Goal: Task Accomplishment & Management: Use online tool/utility

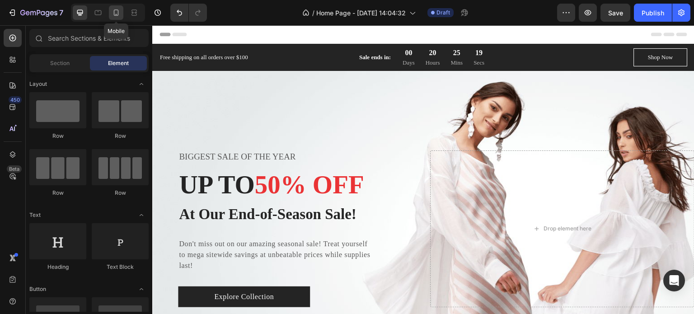
click at [118, 10] on icon at bounding box center [116, 12] width 9 height 9
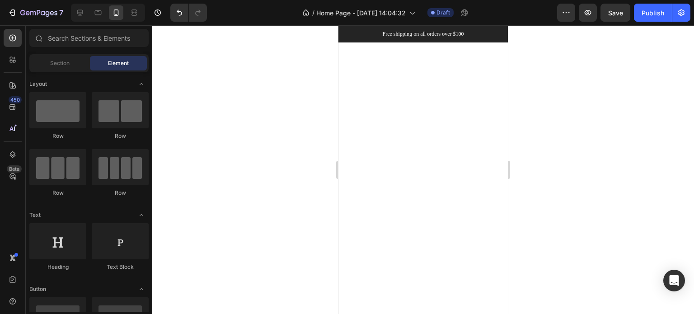
scroll to position [813, 0]
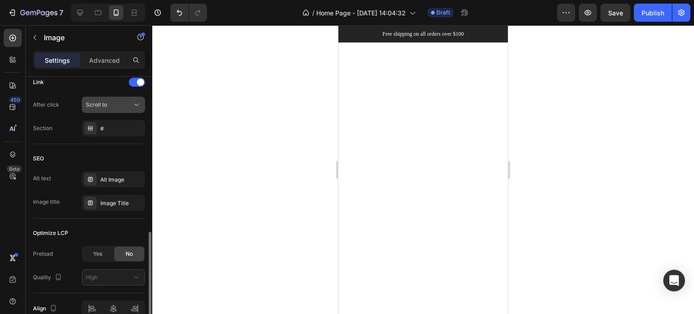
scroll to position [397, 0]
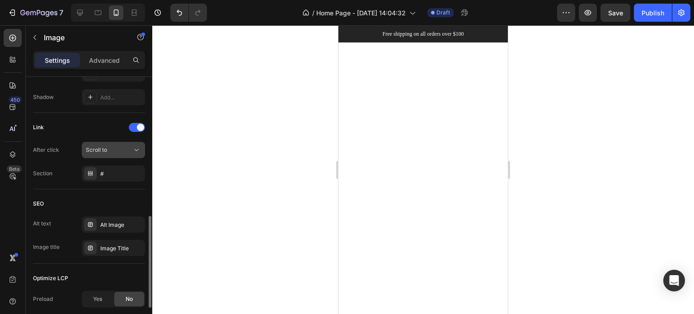
click at [115, 150] on div "Scroll to" at bounding box center [109, 150] width 46 height 8
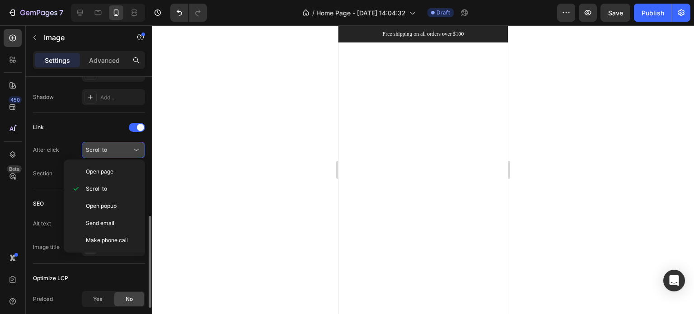
click at [115, 150] on div "Scroll to" at bounding box center [109, 150] width 46 height 8
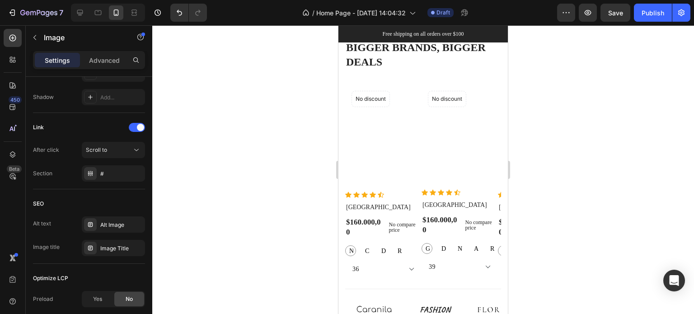
radio input "false"
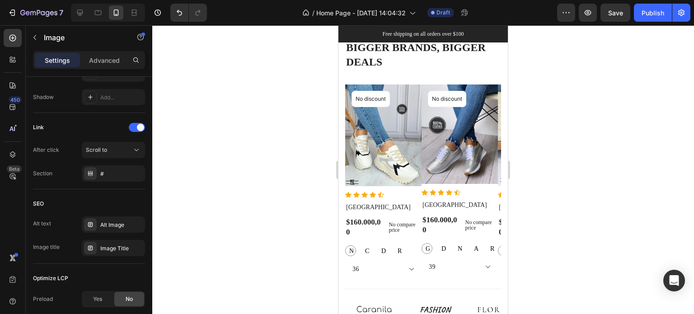
radio input "false"
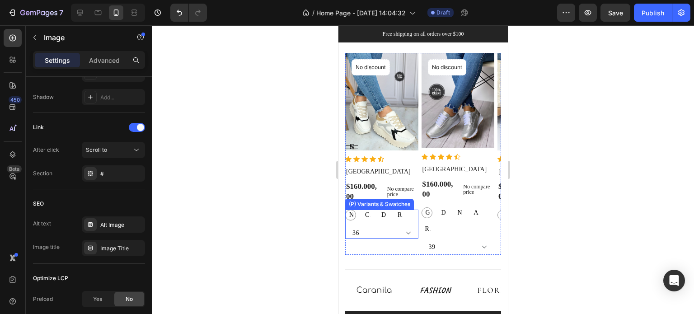
scroll to position [1508, 0]
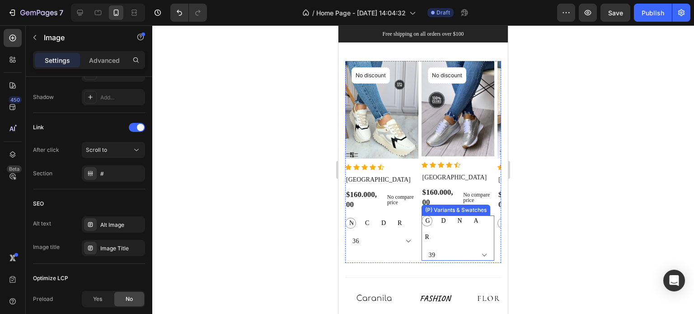
click at [472, 242] on div "Gris Gris Gris Dorado Dorado Dorado Negro Negro Negro [PERSON_NAME] Azul Rojo R…" at bounding box center [457, 228] width 73 height 27
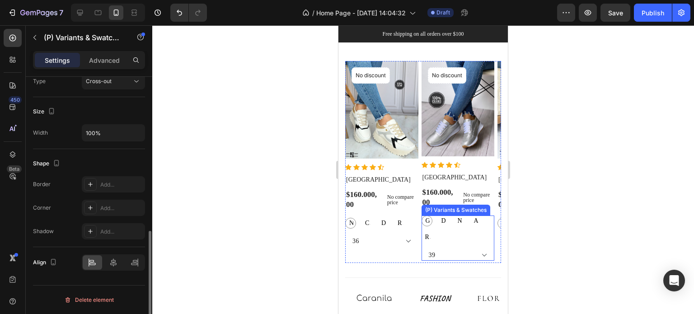
scroll to position [0, 0]
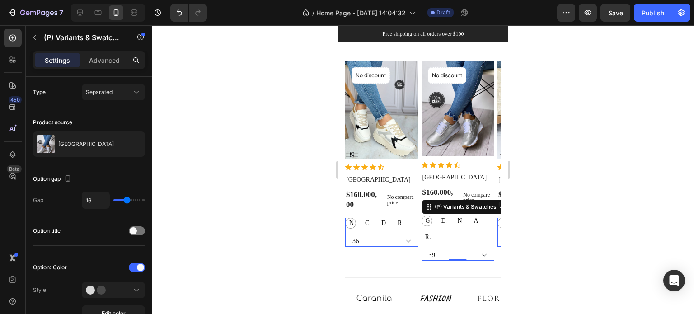
click at [444, 225] on span "Dorado" at bounding box center [442, 220] width 7 height 9
click at [438, 215] on input "Dorado Dorado Dorado" at bounding box center [437, 215] width 0 height 0
radio input "true"
radio input "false"
click at [458, 224] on span "Negro" at bounding box center [459, 220] width 7 height 9
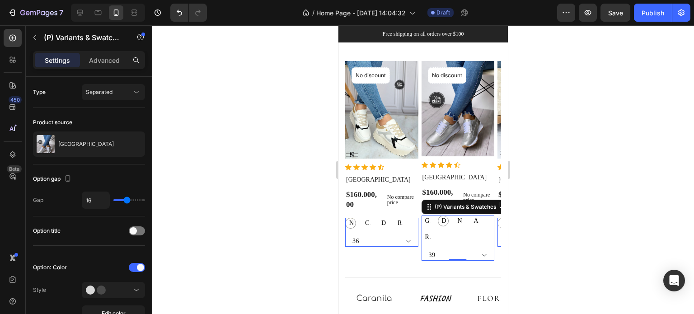
click at [454, 215] on input "Negro Negro Negro" at bounding box center [453, 215] width 0 height 0
radio input "false"
click at [475, 223] on span "Azul" at bounding box center [475, 220] width 7 height 9
click at [470, 215] on input "[PERSON_NAME] Azul" at bounding box center [470, 215] width 0 height 0
radio input "false"
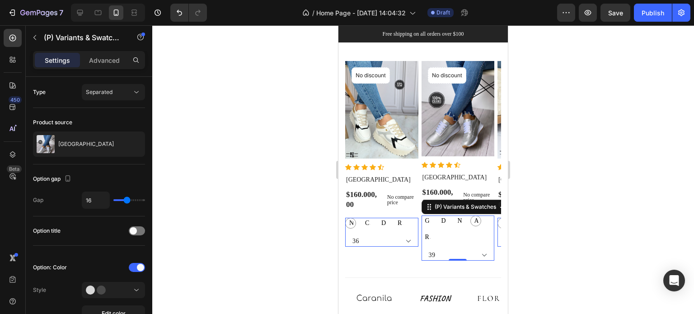
click at [422, 240] on div "Rojo" at bounding box center [426, 237] width 11 height 11
click at [421, 232] on input "Rojo Rojo Rojo" at bounding box center [421, 231] width 0 height 0
click at [482, 246] on div "Gris Gris Gris Dorado Dorado Dorado Negro Negro Negro [PERSON_NAME] Azul Rojo R…" at bounding box center [457, 237] width 73 height 45
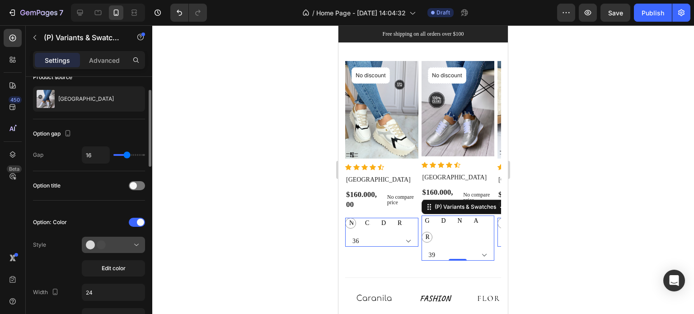
scroll to position [90, 0]
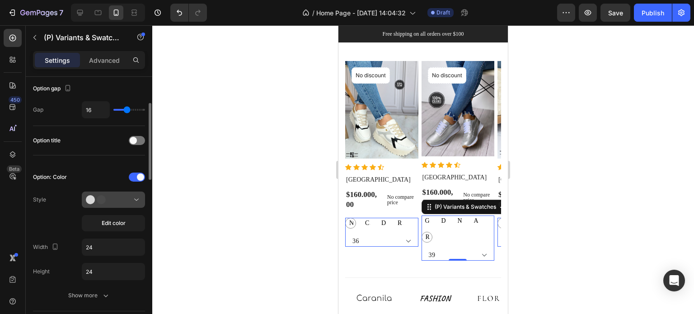
click at [109, 196] on icon at bounding box center [99, 199] width 27 height 9
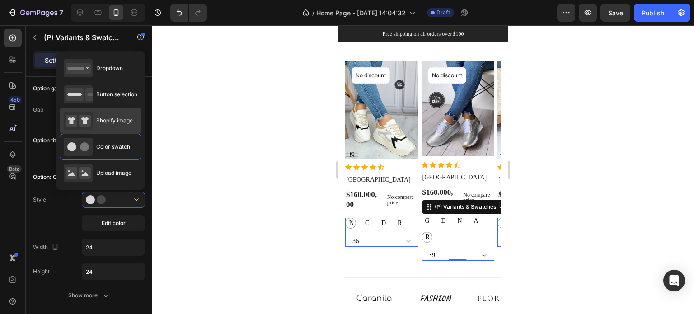
click at [116, 126] on div "Shopify image" at bounding box center [98, 121] width 69 height 18
radio input "true"
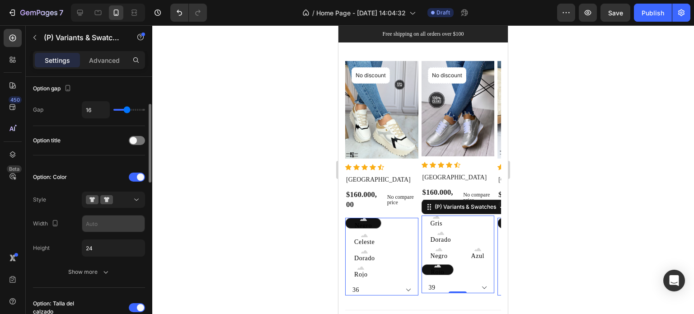
click at [108, 220] on input "text" at bounding box center [113, 223] width 62 height 16
click at [92, 251] on input "24" at bounding box center [113, 248] width 62 height 16
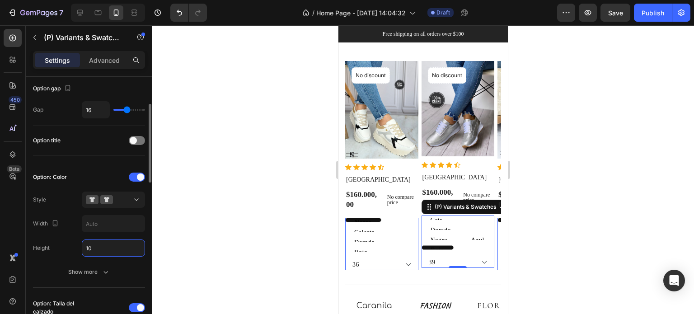
type input "1"
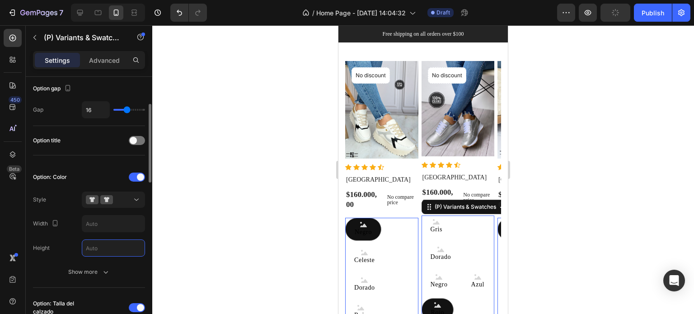
type input "5"
type input "2"
type input "1"
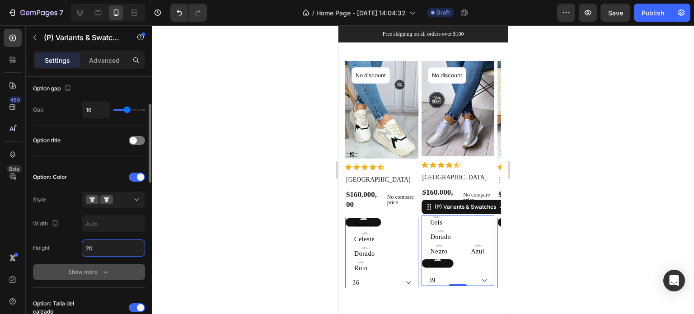
type input "20"
click at [100, 269] on div "Show more" at bounding box center [89, 271] width 42 height 9
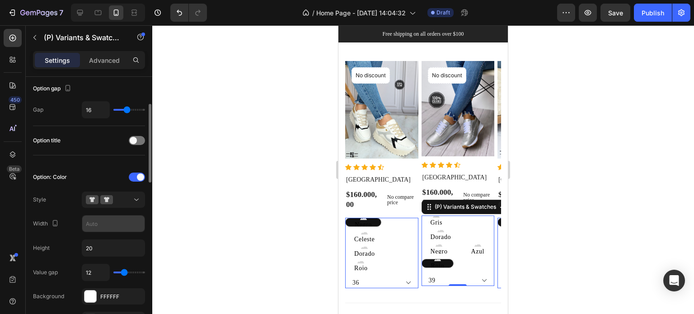
scroll to position [136, 0]
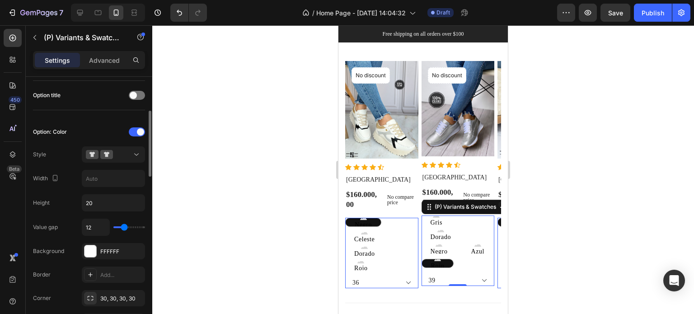
type input "7"
type input "3"
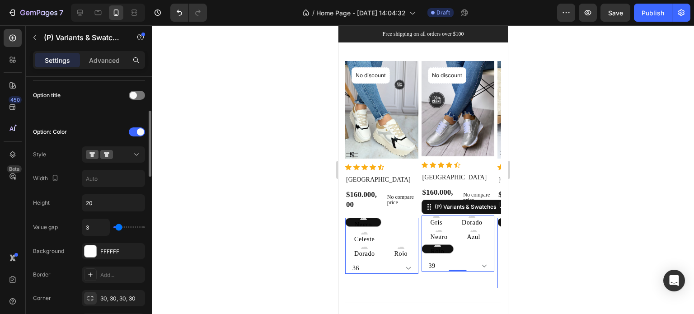
type input "2"
type input "1"
type input "0"
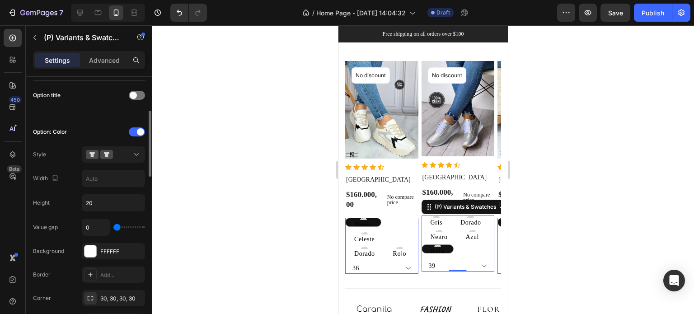
drag, startPoint x: 122, startPoint y: 225, endPoint x: 104, endPoint y: 225, distance: 18.1
type input "0"
click at [113, 226] on input "range" at bounding box center [129, 227] width 32 height 2
type input "12"
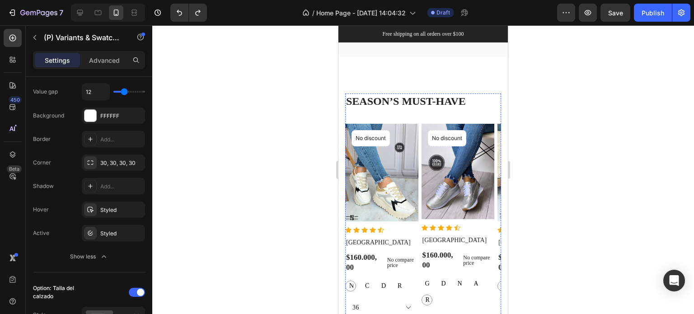
scroll to position [1220, 0]
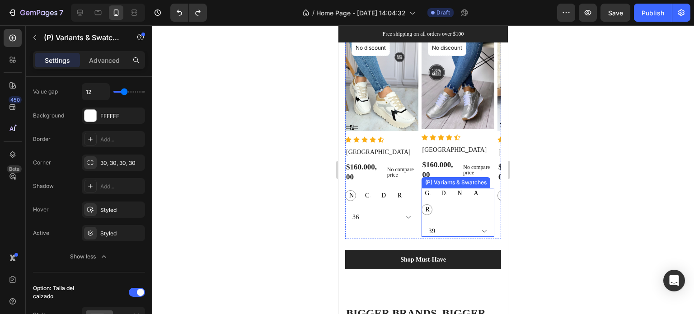
click at [481, 205] on div "Gris Gris Gris Dorado Dorado Dorado Negro Negro Negro [PERSON_NAME] Azul Rojo R…" at bounding box center [457, 201] width 73 height 27
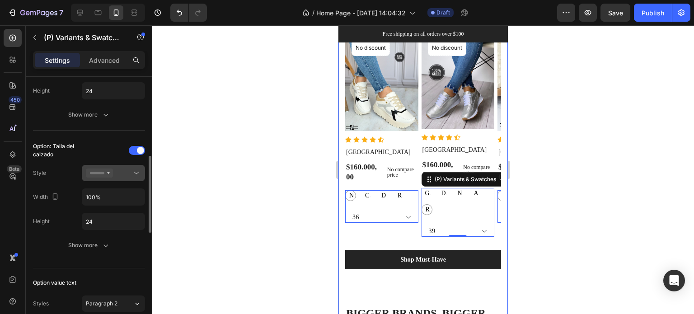
click at [122, 174] on div at bounding box center [113, 172] width 55 height 9
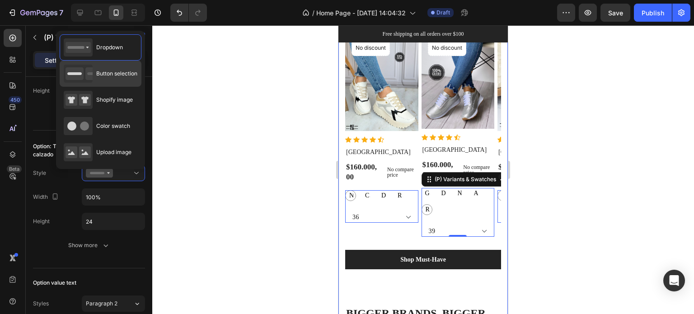
click at [120, 77] on div "Button selection" at bounding box center [101, 74] width 74 height 18
radio input "true"
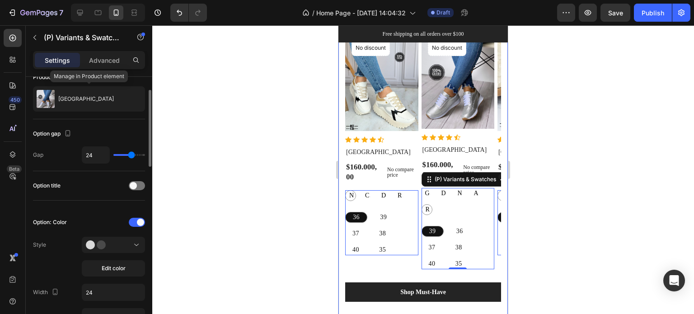
scroll to position [0, 0]
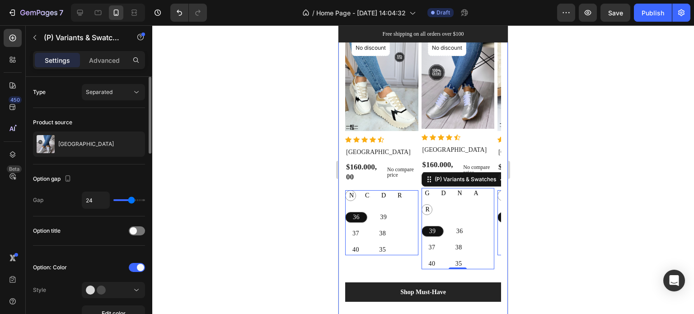
type input "100%"
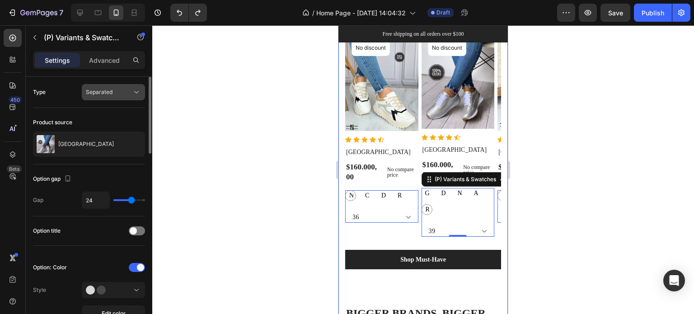
click at [114, 89] on div "Separated" at bounding box center [109, 92] width 46 height 8
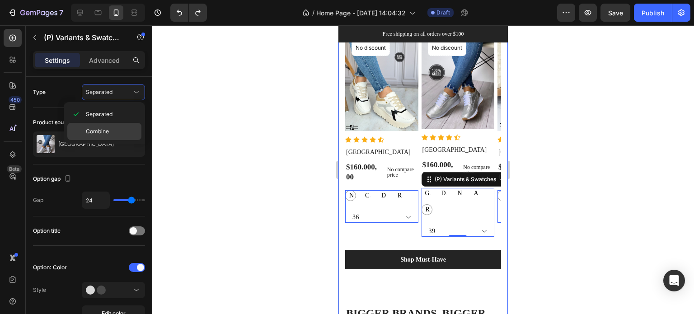
click at [98, 131] on span "Combine" at bounding box center [97, 131] width 23 height 8
select select "581388436968309480"
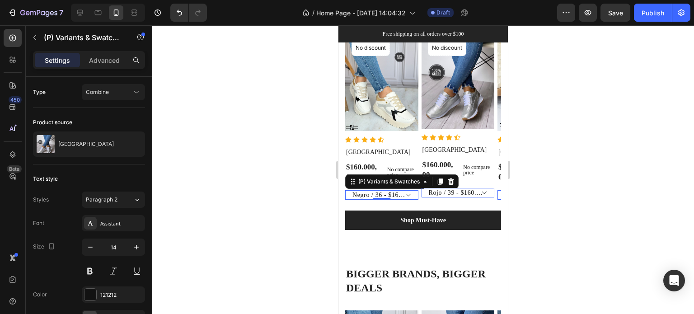
click at [409, 196] on select "Negro / 36 - $160.000,00 Negro / 39 - $160.000,00 Negro / 37 - $160.000,00 Negr…" at bounding box center [381, 194] width 73 height 9
click at [405, 198] on select "Negro / 36 - $160.000,00 Negro / 39 - $160.000,00 Negro / 37 - $160.000,00 Negr…" at bounding box center [381, 194] width 73 height 9
click at [128, 96] on div "Combine" at bounding box center [113, 92] width 55 height 9
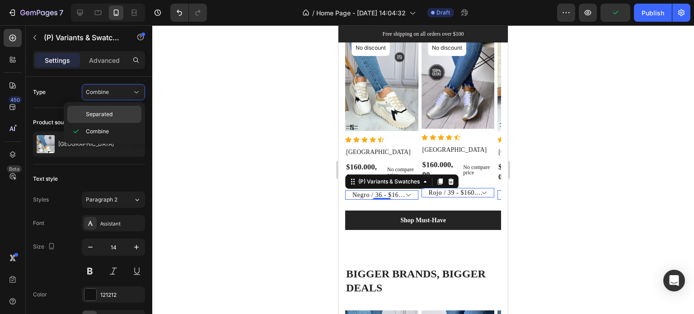
click at [112, 111] on p "Separated" at bounding box center [111, 114] width 51 height 8
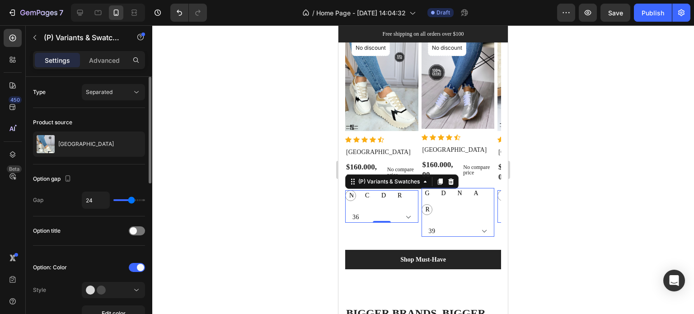
click at [45, 94] on div "Type" at bounding box center [39, 92] width 13 height 8
drag, startPoint x: 40, startPoint y: 90, endPoint x: 47, endPoint y: 95, distance: 8.4
click at [40, 90] on div "Type" at bounding box center [39, 92] width 13 height 8
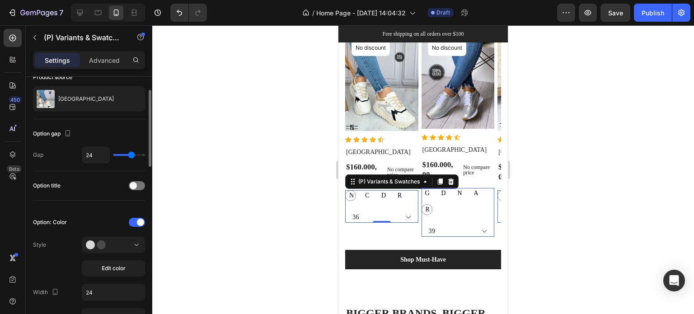
scroll to position [90, 0]
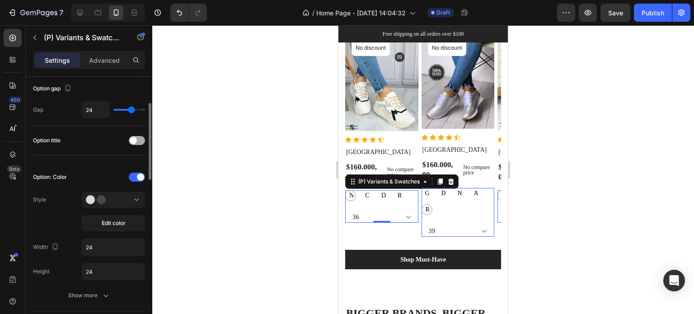
click at [135, 141] on span at bounding box center [133, 140] width 7 height 7
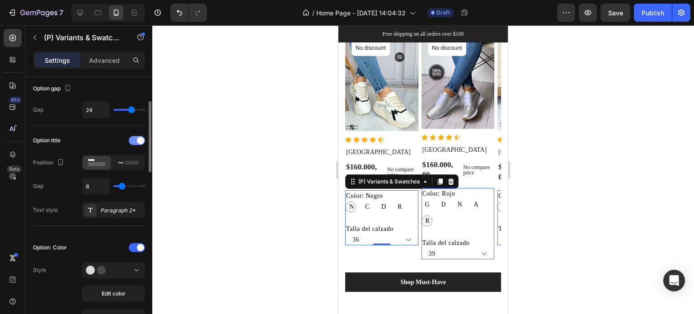
click at [135, 141] on div at bounding box center [137, 140] width 16 height 9
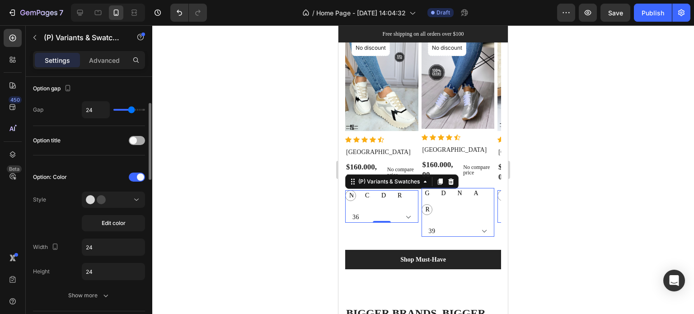
click at [135, 141] on span at bounding box center [133, 140] width 7 height 7
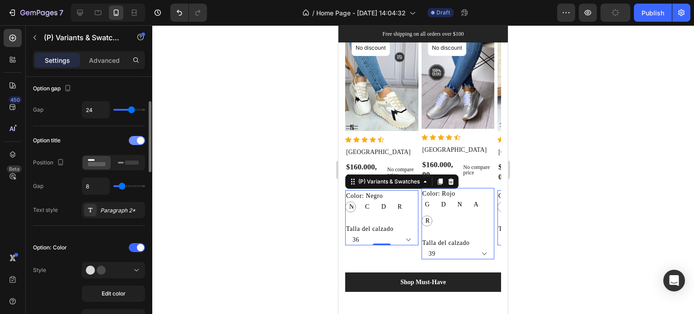
click at [135, 141] on div at bounding box center [137, 140] width 16 height 9
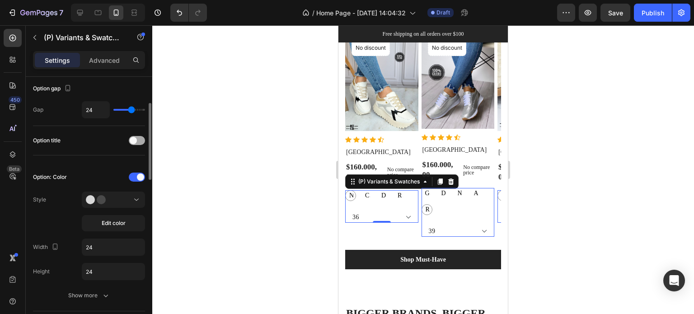
click at [135, 141] on span at bounding box center [133, 140] width 7 height 7
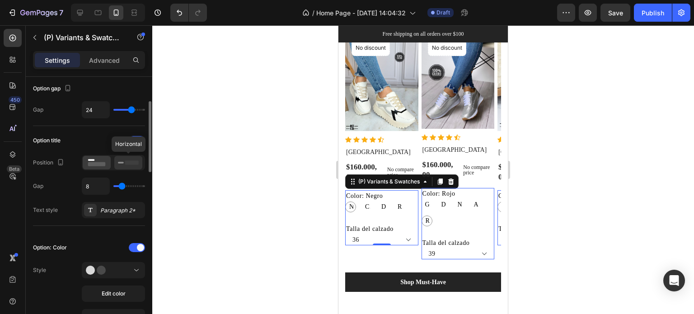
click at [123, 159] on icon at bounding box center [128, 163] width 21 height 10
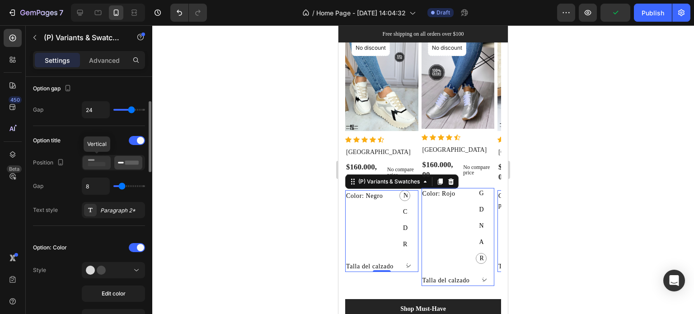
click at [108, 161] on div at bounding box center [97, 163] width 28 height 14
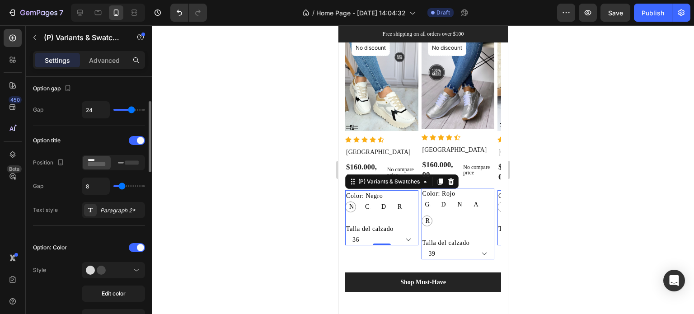
type input "3"
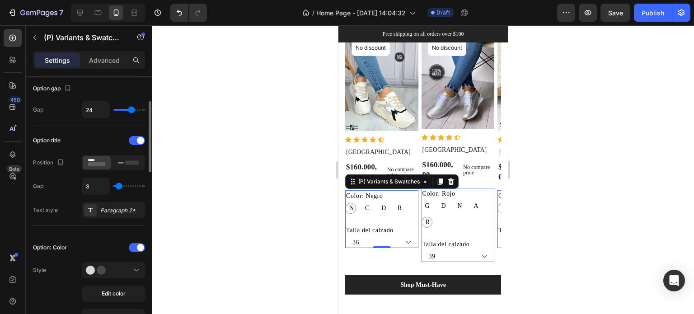
type input "2"
type input "1"
type input "0"
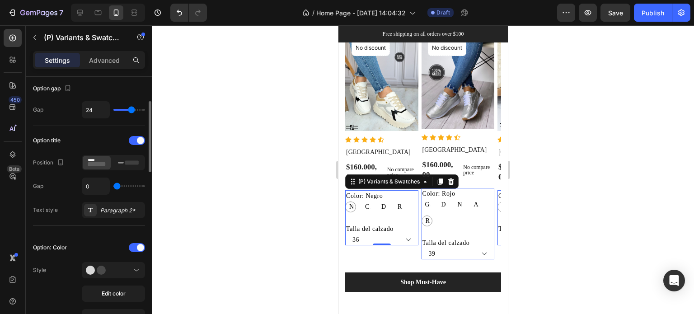
drag, startPoint x: 120, startPoint y: 187, endPoint x: 113, endPoint y: 187, distance: 7.2
type input "0"
click at [113, 187] on input "range" at bounding box center [129, 186] width 32 height 2
click at [119, 207] on div "Paragraph 2*" at bounding box center [121, 210] width 42 height 8
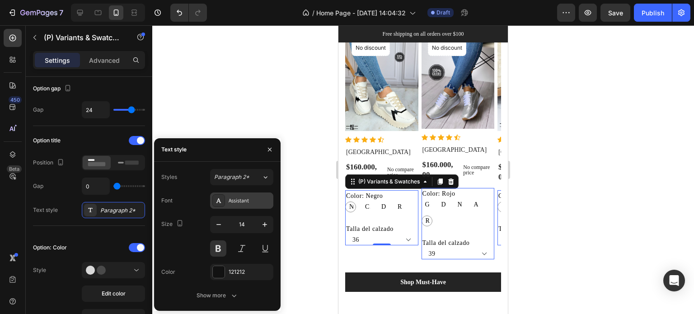
click at [232, 204] on div "Assistant" at bounding box center [250, 200] width 42 height 8
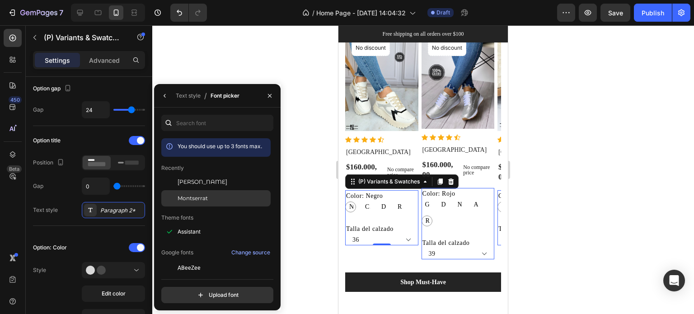
click at [228, 202] on div "Montserrat" at bounding box center [223, 198] width 91 height 8
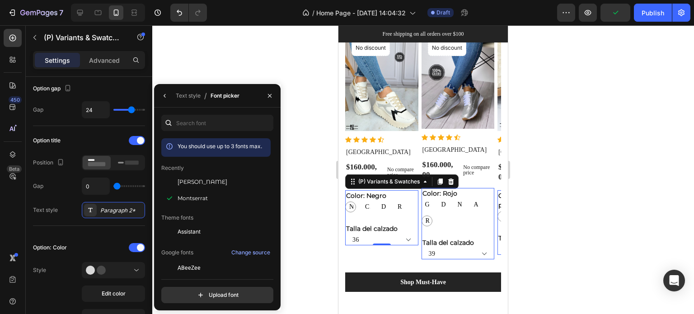
click at [302, 168] on div at bounding box center [423, 169] width 542 height 289
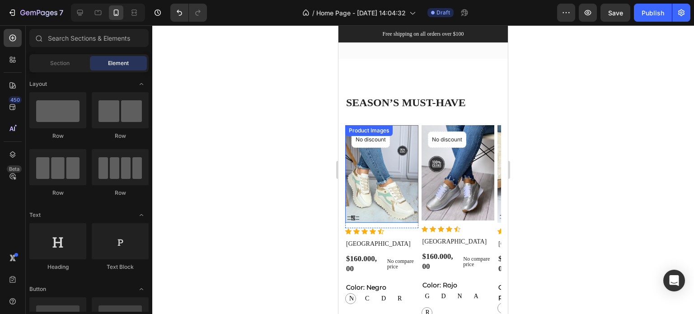
scroll to position [1129, 0]
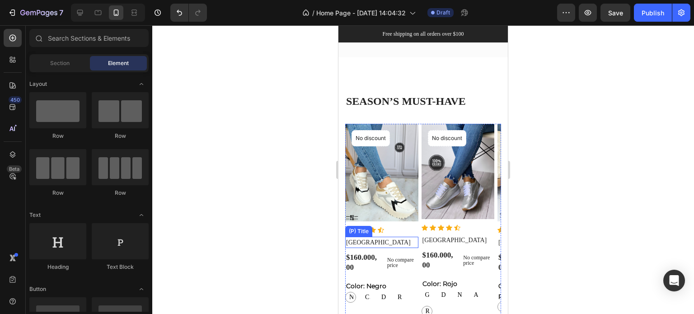
click at [363, 244] on h2 "[GEOGRAPHIC_DATA]" at bounding box center [381, 242] width 73 height 11
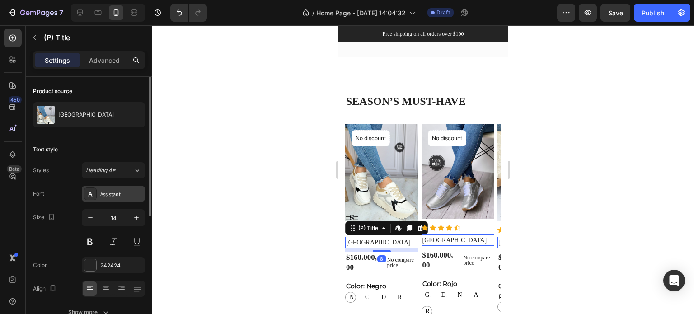
click at [112, 197] on div "Assistant" at bounding box center [121, 194] width 42 height 8
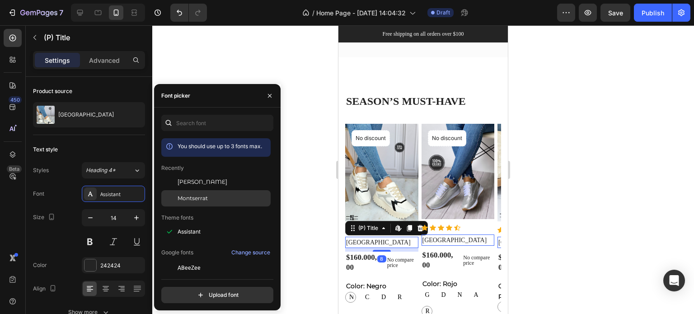
click at [168, 194] on div at bounding box center [169, 198] width 16 height 16
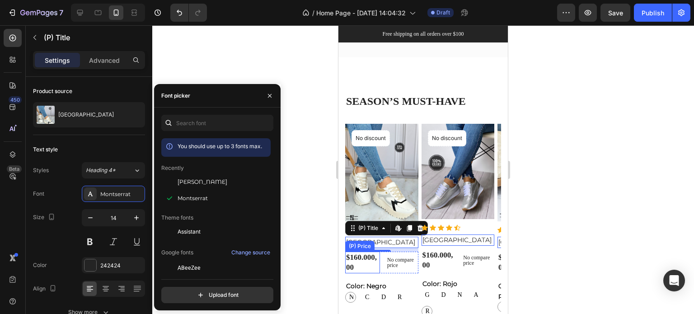
click at [370, 258] on div "$160.000,00" at bounding box center [362, 263] width 35 height 22
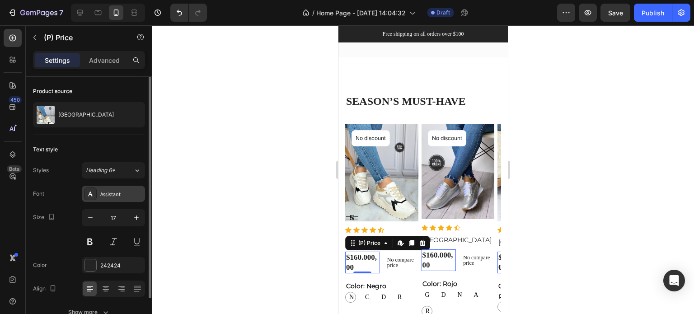
click at [124, 187] on div "Assistant" at bounding box center [113, 194] width 63 height 16
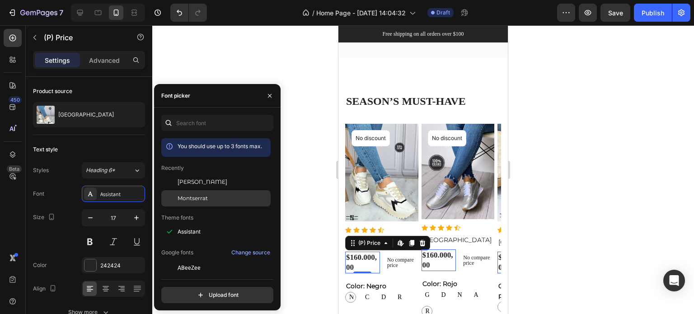
click at [209, 200] on div "Montserrat" at bounding box center [223, 198] width 91 height 8
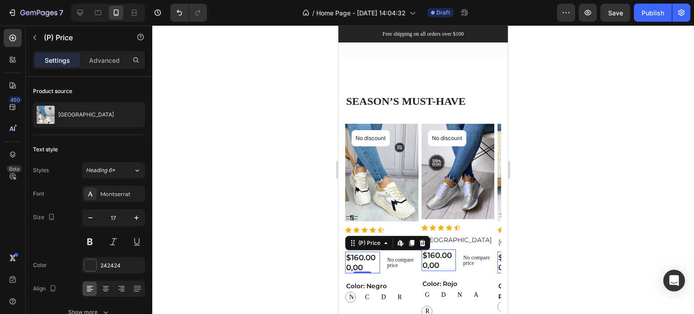
click at [538, 215] on div at bounding box center [423, 169] width 542 height 289
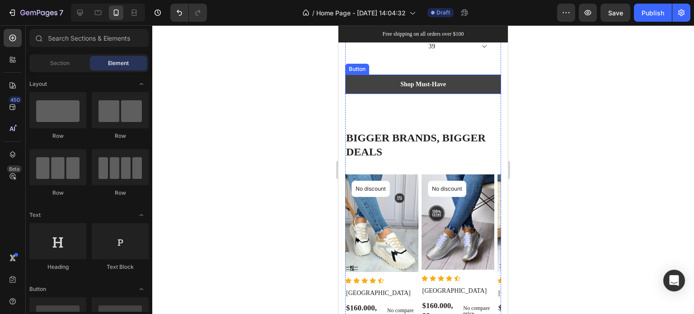
scroll to position [1400, 0]
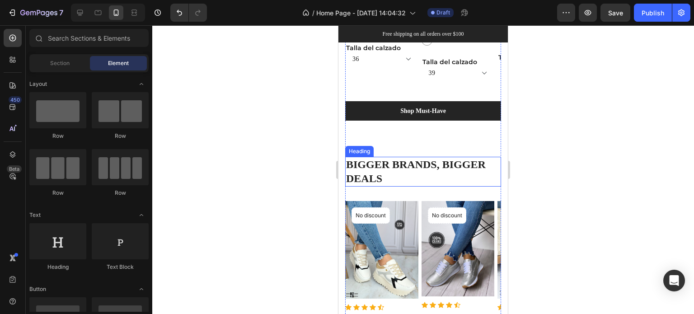
click at [408, 159] on p "BIGGER BRANDS, BIGGER DEALS" at bounding box center [423, 172] width 154 height 28
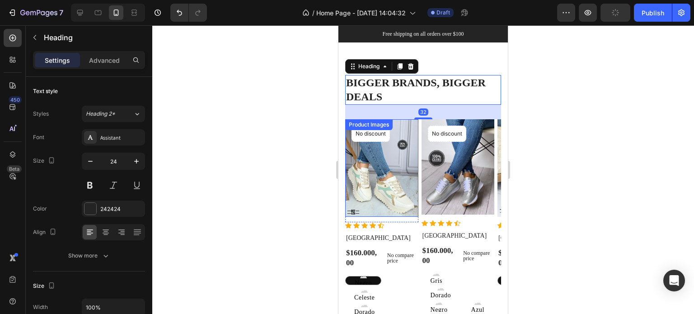
scroll to position [1491, 0]
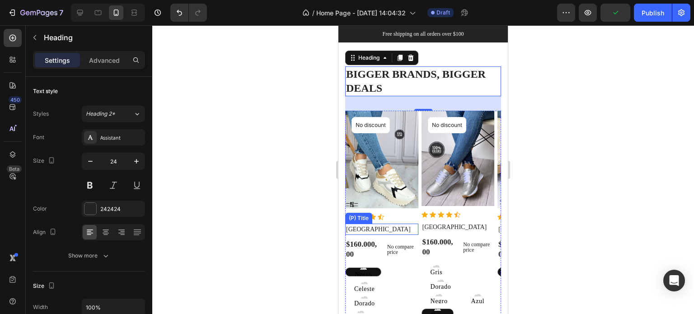
click at [384, 224] on h2 "[GEOGRAPHIC_DATA]" at bounding box center [381, 229] width 73 height 11
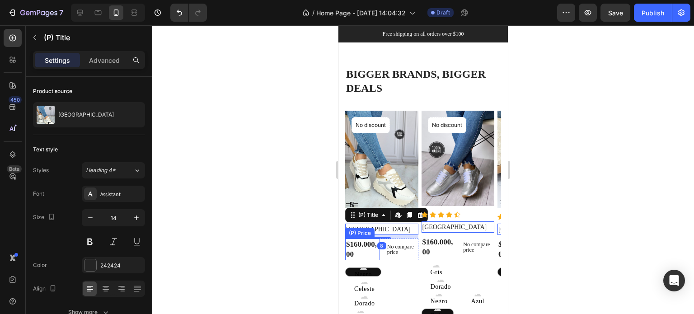
click at [367, 243] on div "$160.000,00" at bounding box center [362, 249] width 35 height 22
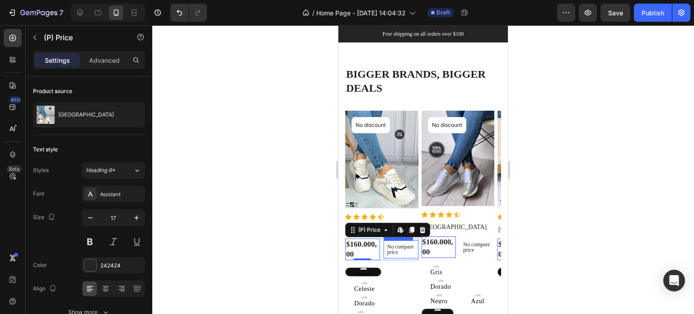
click at [399, 245] on p "No compare price" at bounding box center [401, 249] width 28 height 11
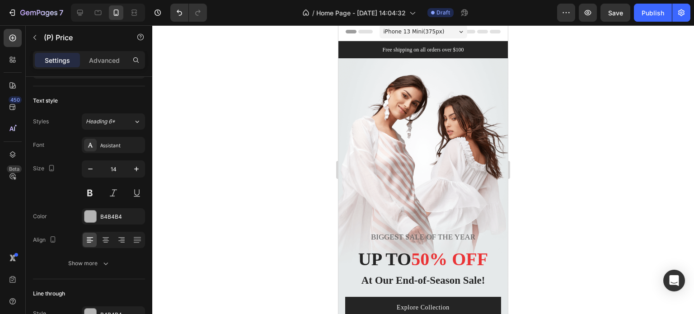
scroll to position [0, 0]
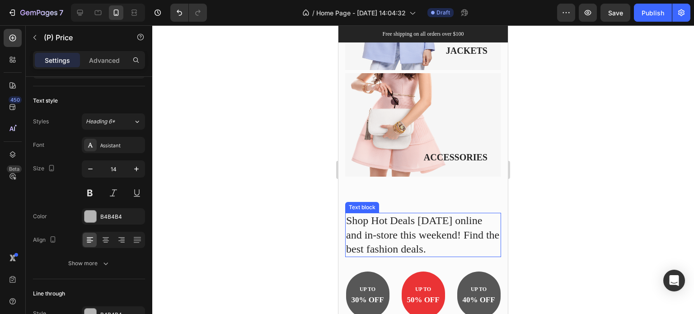
radio input "false"
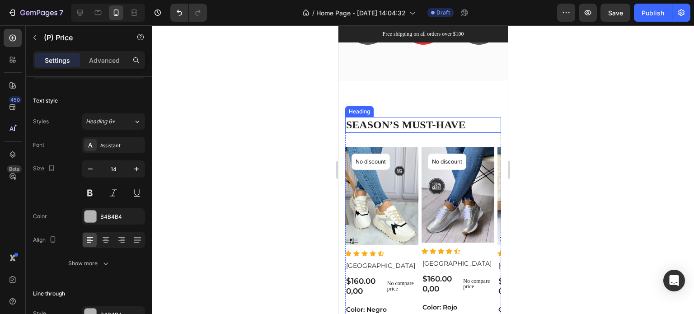
scroll to position [1129, 0]
